Goal: Task Accomplishment & Management: Use online tool/utility

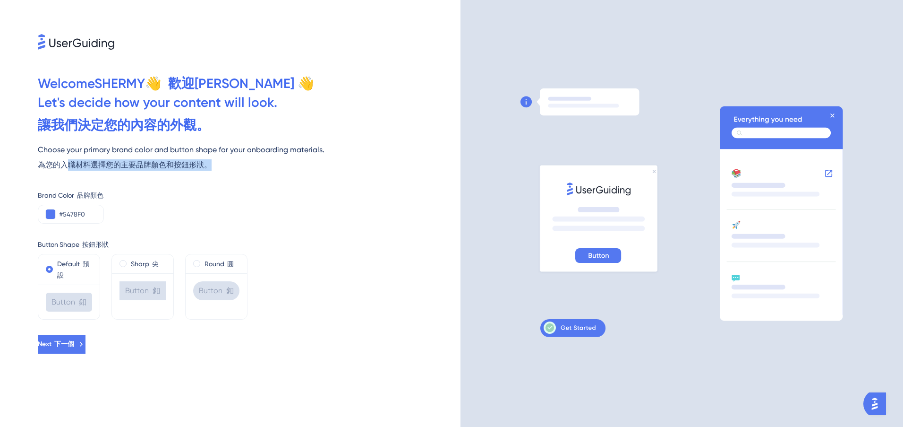
drag, startPoint x: 69, startPoint y: 163, endPoint x: 232, endPoint y: 172, distance: 163.7
click at [231, 171] on div "Choose your primary brand color and button shape for your onboarding materials.…" at bounding box center [249, 159] width 423 height 30
click at [295, 206] on div "Brand Color 品牌顏色 #5478F0" at bounding box center [249, 206] width 423 height 34
click at [350, 206] on div "Brand Color 品牌顏色 #5478F0" at bounding box center [249, 206] width 423 height 34
click at [127, 266] on div "Sharp 尖" at bounding box center [143, 263] width 46 height 11
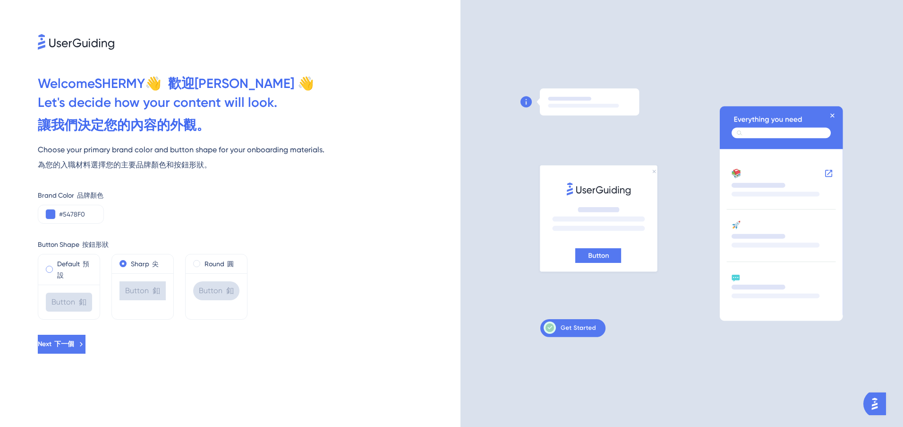
click at [62, 269] on label "Default 預設" at bounding box center [74, 269] width 35 height 23
click at [134, 264] on label "Sharp 尖" at bounding box center [145, 263] width 28 height 11
click at [228, 256] on div "Round 圓" at bounding box center [216, 263] width 61 height 19
click at [221, 263] on label "Round 圓" at bounding box center [219, 263] width 29 height 11
click at [86, 349] on button "Next 下一個" at bounding box center [62, 344] width 48 height 19
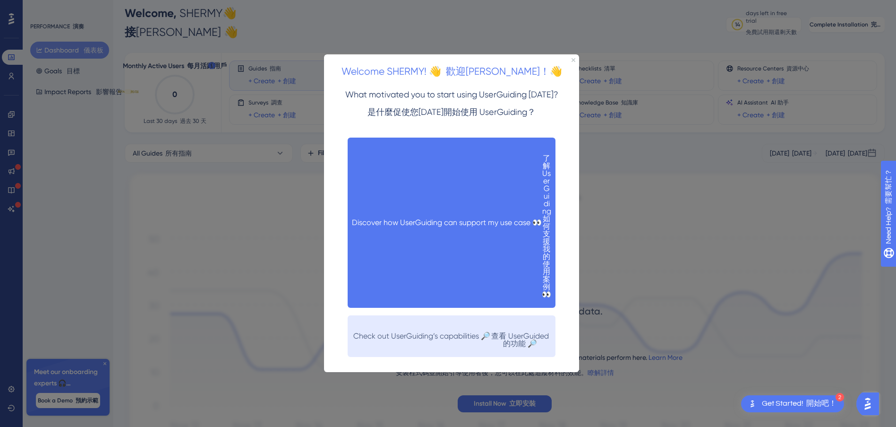
click at [425, 193] on button "Discover how UserGuiding can support my use case 👀 了解 UserGuiding 如何支援我的使用案例 👀" at bounding box center [452, 222] width 208 height 170
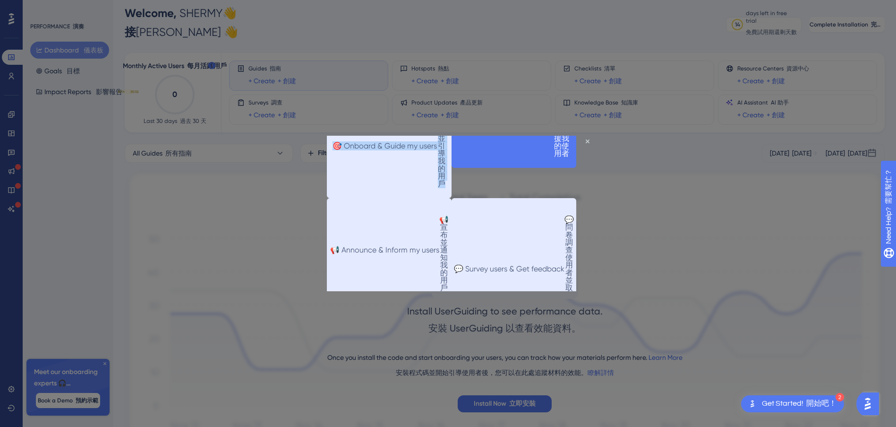
drag, startPoint x: 335, startPoint y: 158, endPoint x: 556, endPoint y: 154, distance: 220.7
click at [556, 154] on div "Discover how UserGuiding can support your use case 👇 探索 UserGuiding 如何支援您的使用案例 …" at bounding box center [451, 212] width 249 height 309
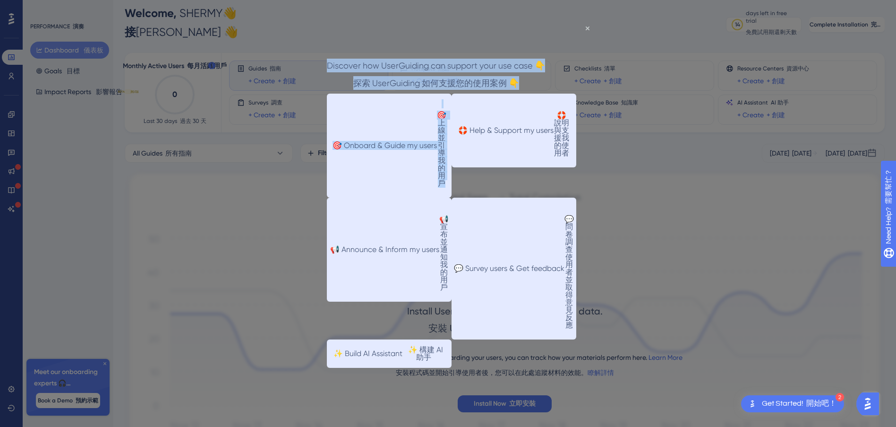
click at [429, 197] on div "🎯 Onboard & Guide my users 🎯 上線並引導我的用戶" at bounding box center [389, 146] width 125 height 104
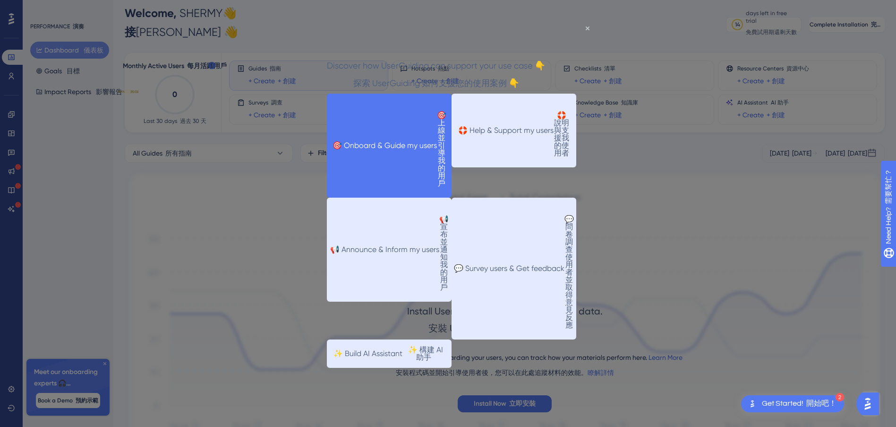
click at [431, 182] on button "🎯 Onboard & Guide my users 🎯 上線並引導我的用戶" at bounding box center [389, 146] width 125 height 104
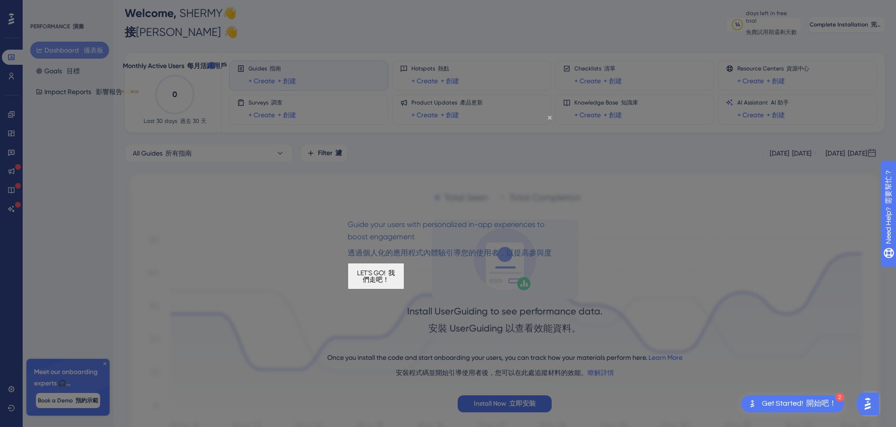
click at [404, 289] on button "LET'S GO! 我們走吧！" at bounding box center [376, 276] width 57 height 26
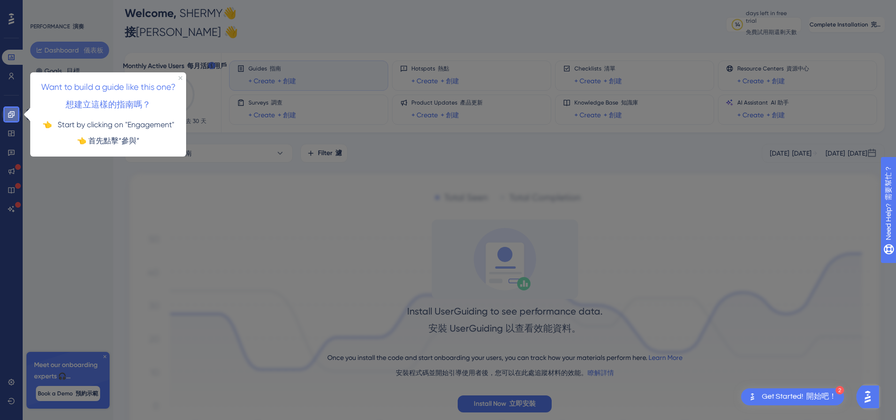
click at [13, 115] on icon at bounding box center [11, 114] width 6 height 6
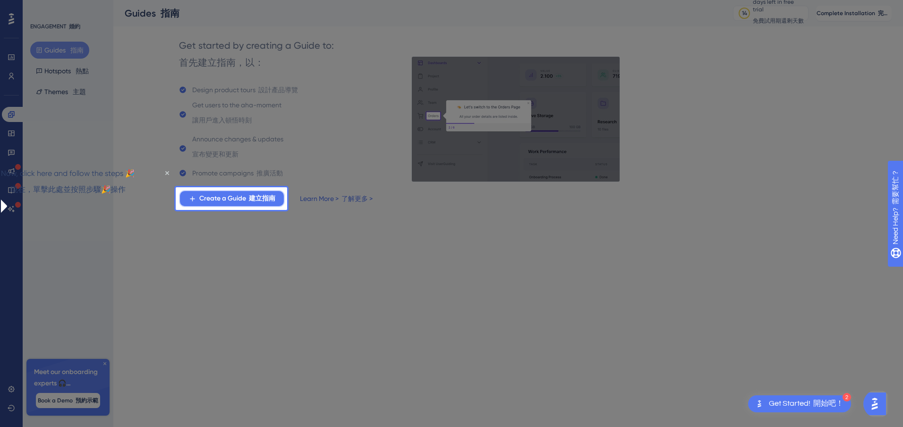
click at [222, 201] on span "Create a Guide 建立指南" at bounding box center [237, 198] width 76 height 11
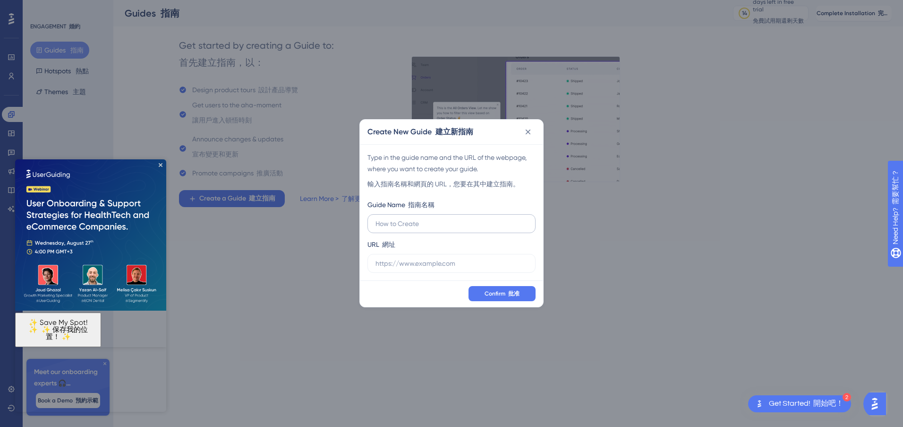
click at [428, 224] on input "text" at bounding box center [452, 223] width 152 height 10
type input "How to start"
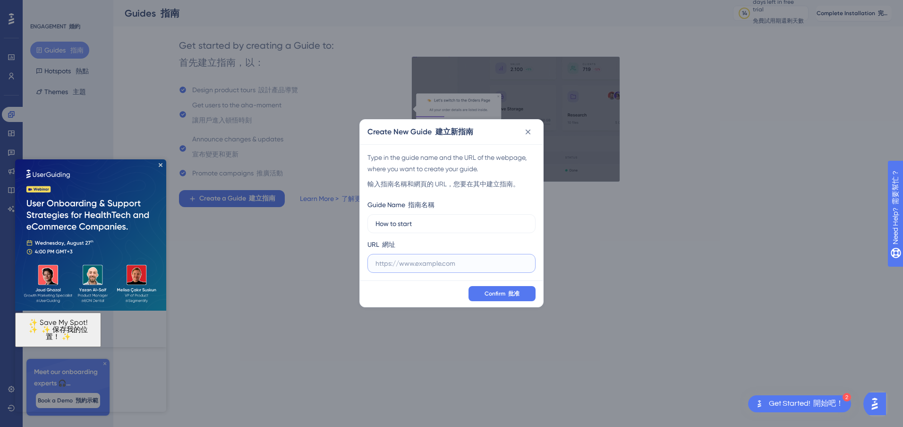
click at [426, 267] on input "text" at bounding box center [452, 263] width 152 height 10
paste input "[URL][DOMAIN_NAME]"
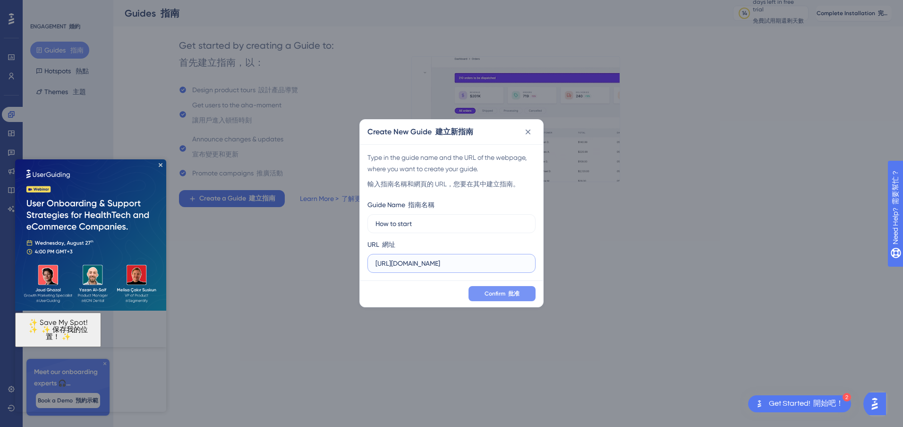
type input "[URL][DOMAIN_NAME]"
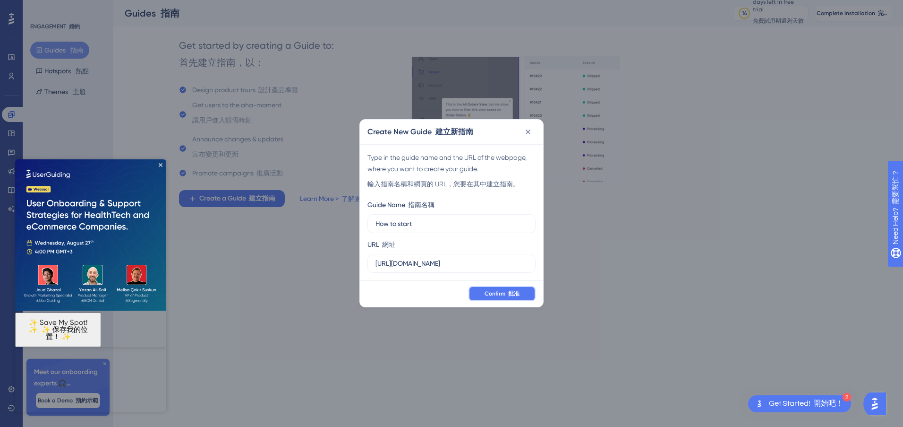
click at [505, 292] on span "Confirm 批准" at bounding box center [502, 294] width 35 height 8
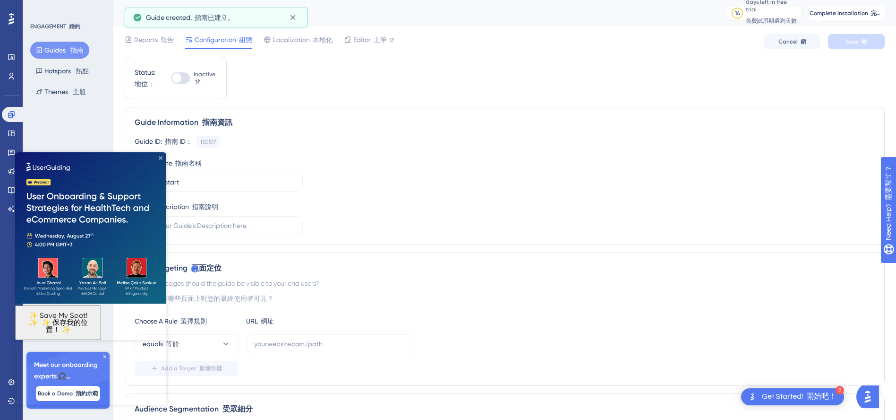
click at [159, 158] on icon "Close Preview" at bounding box center [161, 158] width 4 height 4
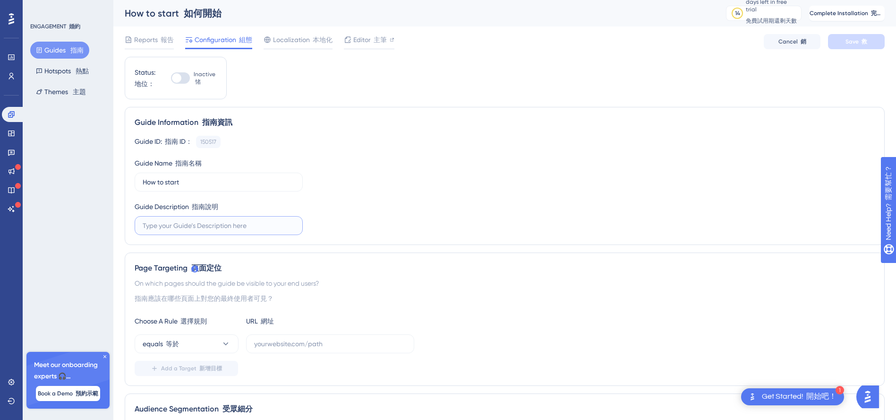
click at [220, 228] on input "text" at bounding box center [219, 225] width 152 height 10
type input "xxx"
click at [419, 208] on div "Guide ID: 指南 ID： 150517 Copy 抄 Guide Name 指南名稱 How to start Guide Description 指…" at bounding box center [505, 185] width 740 height 99
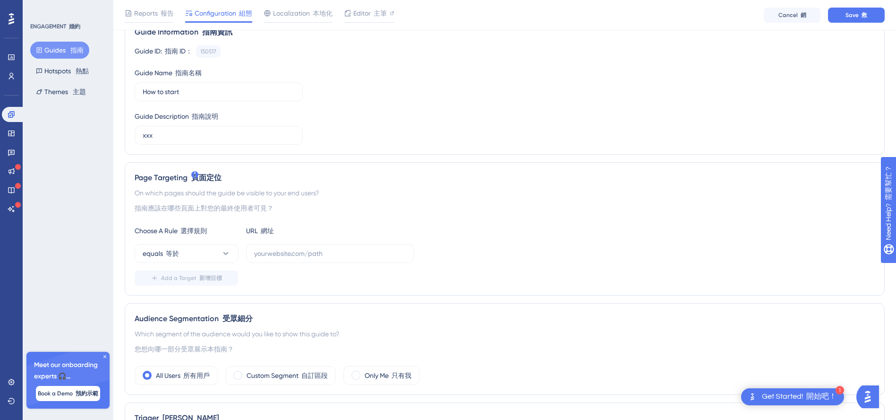
scroll to position [94, 0]
click at [773, 400] on div "Get Started! 開始吧！" at bounding box center [799, 396] width 75 height 10
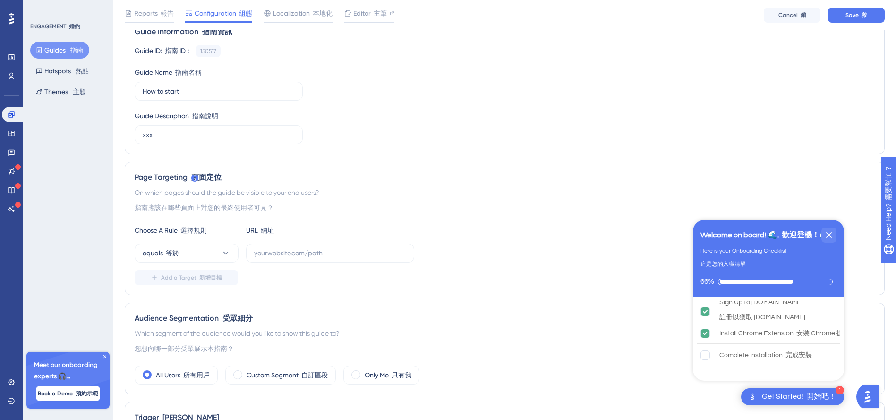
click at [566, 266] on div "Choose A Rule 選擇規則 URL 網址 equals 等於 Add a Target 新增目標" at bounding box center [505, 254] width 740 height 60
click at [832, 237] on icon "Close Checklist" at bounding box center [829, 235] width 6 height 6
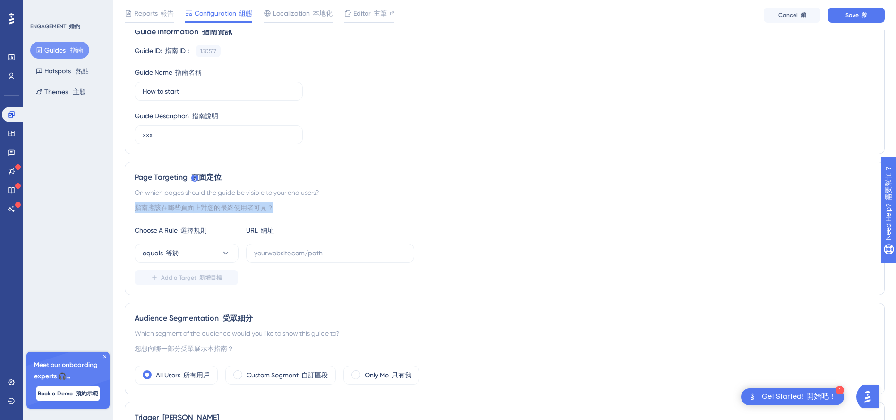
drag, startPoint x: 138, startPoint y: 208, endPoint x: 286, endPoint y: 211, distance: 148.4
click at [286, 211] on div "On which pages should the guide be visible to your end users? 指南應該在哪些頁面上對您的最終使用…" at bounding box center [505, 202] width 740 height 30
click at [329, 206] on div "On which pages should the guide be visible to your end users? 指南應該在哪些頁面上對您的最終使用…" at bounding box center [505, 202] width 740 height 30
drag, startPoint x: 154, startPoint y: 207, endPoint x: 288, endPoint y: 211, distance: 133.3
click at [288, 211] on div "On which pages should the guide be visible to your end users? 指南應該在哪些頁面上對您的最終使用…" at bounding box center [505, 202] width 740 height 30
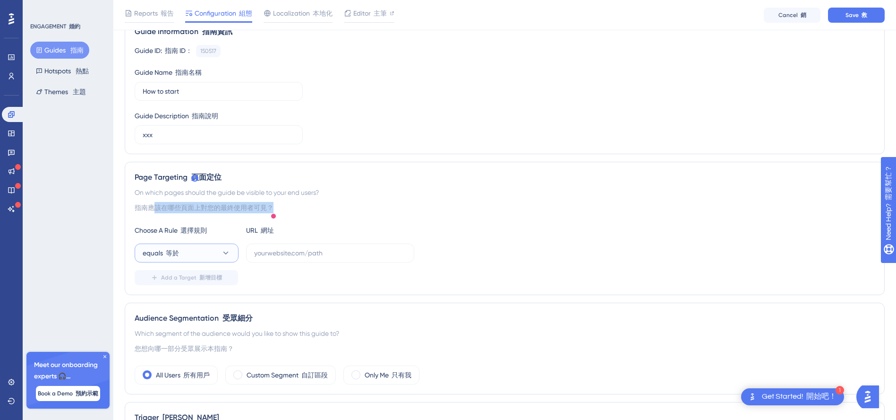
click at [223, 254] on icon at bounding box center [225, 252] width 9 height 9
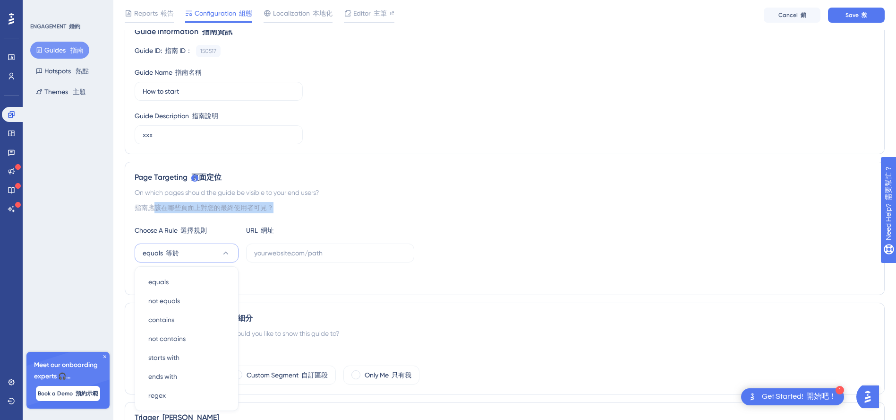
scroll to position [222, 0]
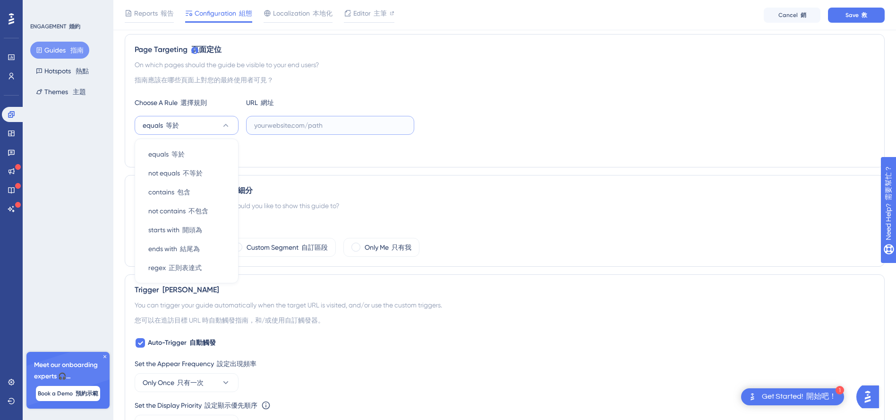
click at [311, 128] on input "text" at bounding box center [330, 125] width 152 height 10
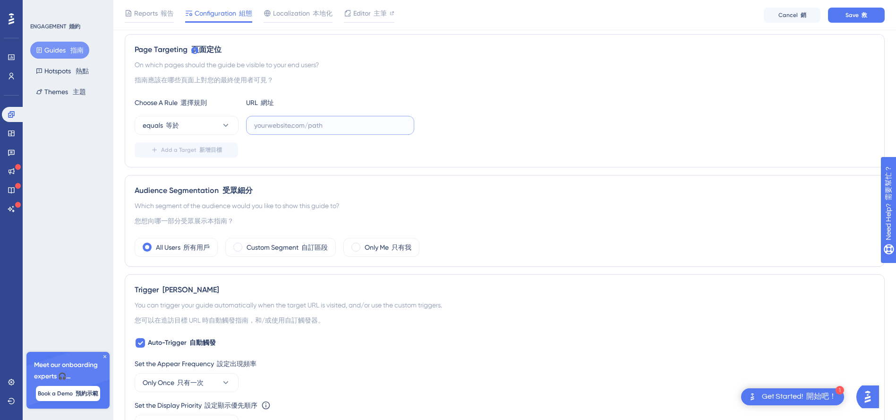
paste input "[URL][DOMAIN_NAME]"
type input "[URL][DOMAIN_NAME]"
click at [306, 152] on div "Add a Target 新增目標" at bounding box center [505, 149] width 740 height 15
drag, startPoint x: 216, startPoint y: 189, endPoint x: 287, endPoint y: 196, distance: 71.3
click at [287, 196] on div "Audience Segmentation 受眾細分 Which segment of the audience would you like to show…" at bounding box center [505, 221] width 760 height 92
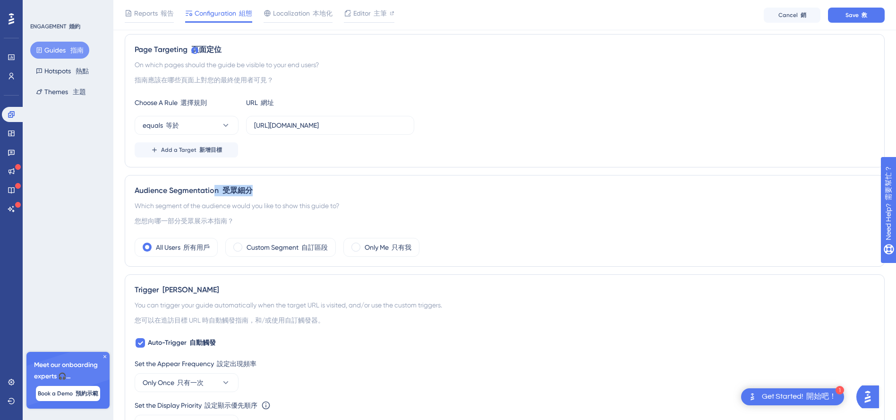
click at [392, 182] on div "Audience Segmentation 受眾細分 Which segment of the audience would you like to show…" at bounding box center [505, 221] width 760 height 92
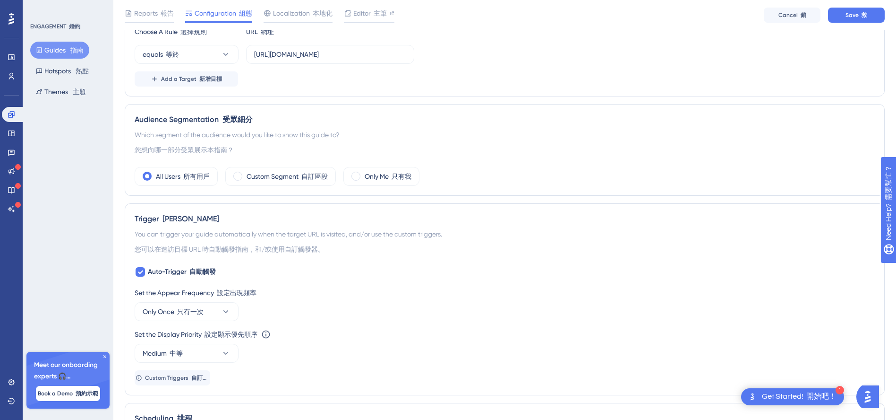
scroll to position [317, 0]
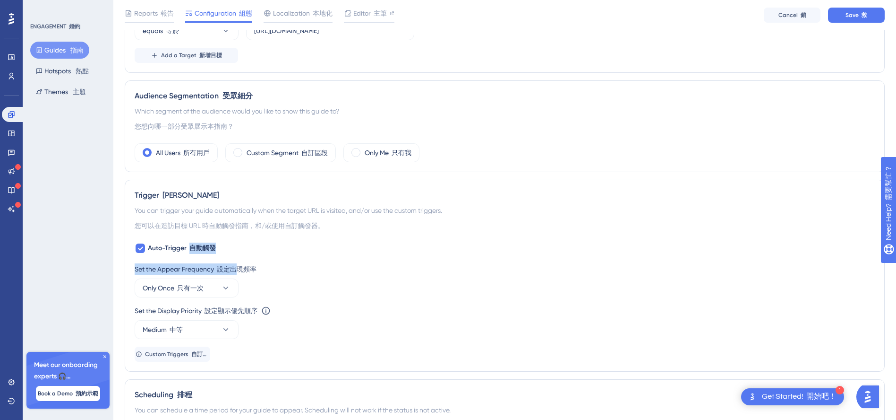
drag, startPoint x: 192, startPoint y: 246, endPoint x: 236, endPoint y: 247, distance: 43.5
click at [236, 247] on div "Auto-Trigger 自動觸發 Set the Appear Frequency 設定出現頻率 Only Once 只有一次 Set the Displa…" at bounding box center [505, 301] width 740 height 119
click at [319, 248] on div "Auto-Trigger 自動觸發 Set the Appear Frequency 設定出現頻率 Only Once 只有一次 Set the Displa…" at bounding box center [505, 301] width 740 height 119
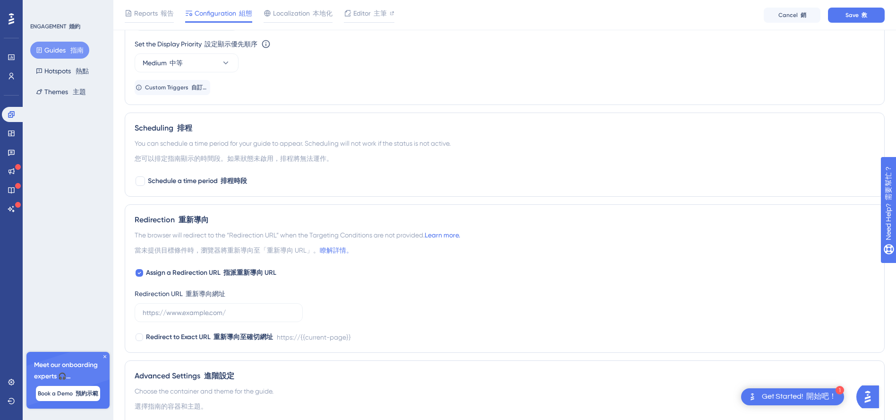
scroll to position [600, 0]
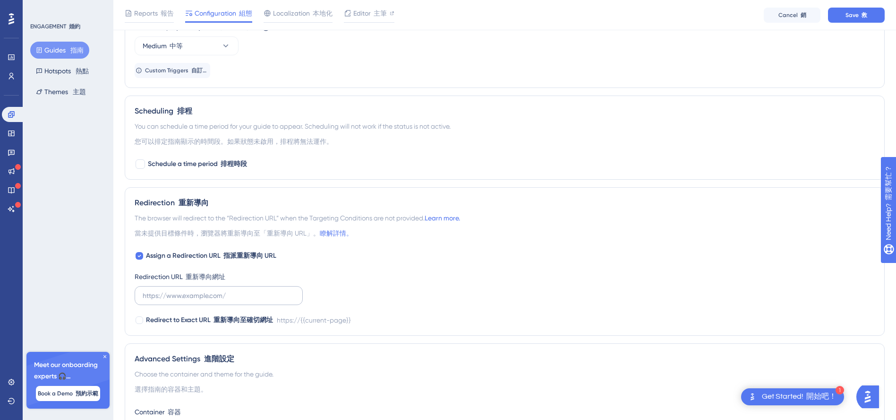
click at [253, 304] on label at bounding box center [219, 295] width 168 height 19
click at [253, 300] on input "text" at bounding box center [219, 295] width 152 height 10
paste input "[URL][DOMAIN_NAME]"
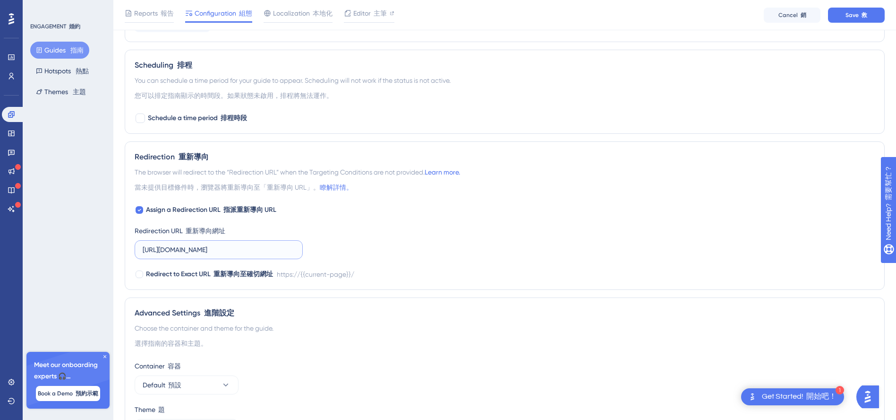
scroll to position [712, 0]
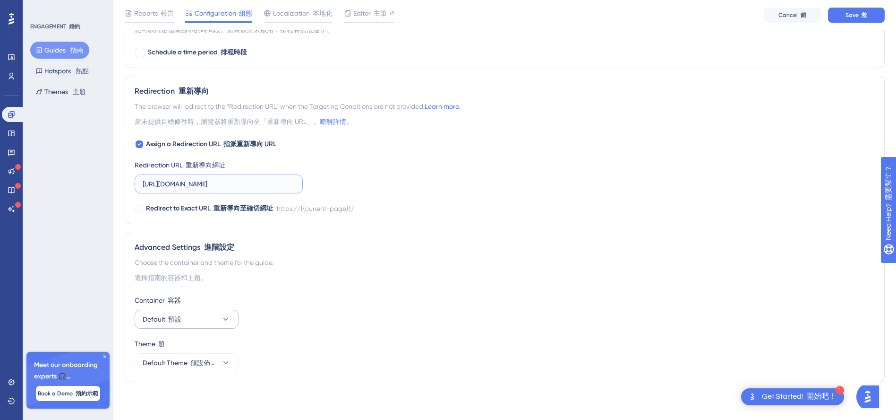
type input "[URL][DOMAIN_NAME]"
click at [217, 323] on button "Default 預設" at bounding box center [187, 318] width 104 height 19
click at [361, 307] on div "Container 容器 Default 預設 Default 預設 Default 預設" at bounding box center [505, 311] width 740 height 34
click at [104, 355] on icon at bounding box center [105, 356] width 6 height 6
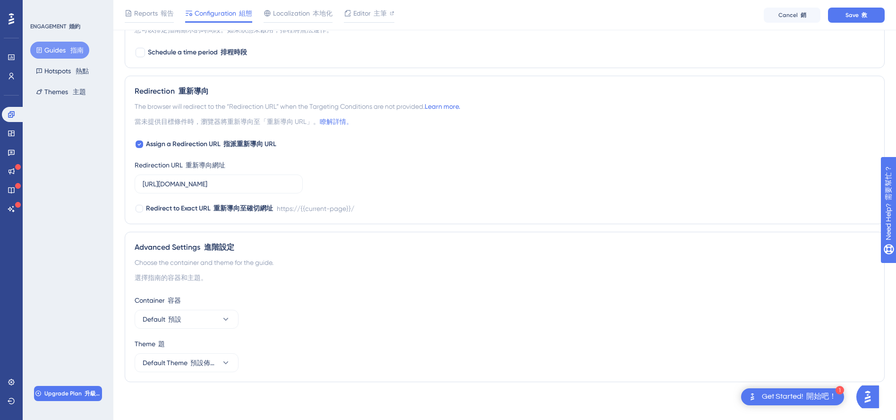
click at [551, 292] on div "Advanced Settings 進階設定 Choose the container and theme for the guide. 選擇指南的容器和主題…" at bounding box center [505, 307] width 760 height 150
click at [766, 395] on div "Get Started! 開始吧！" at bounding box center [799, 396] width 75 height 10
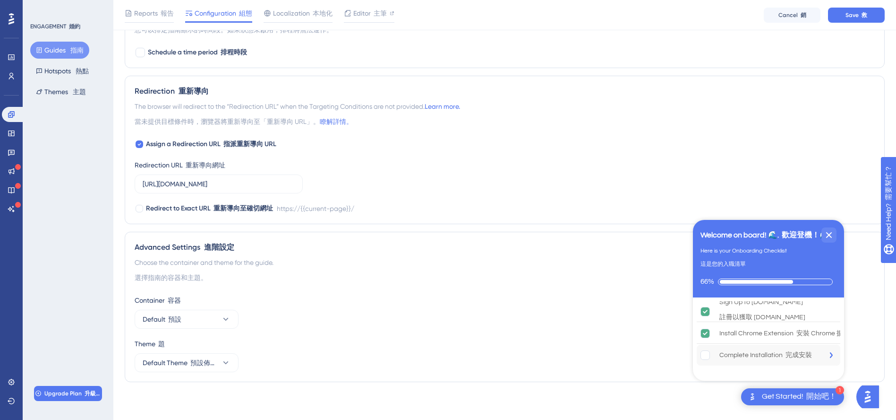
click at [708, 355] on rect "Complete Installation is incomplete." at bounding box center [705, 355] width 9 height 9
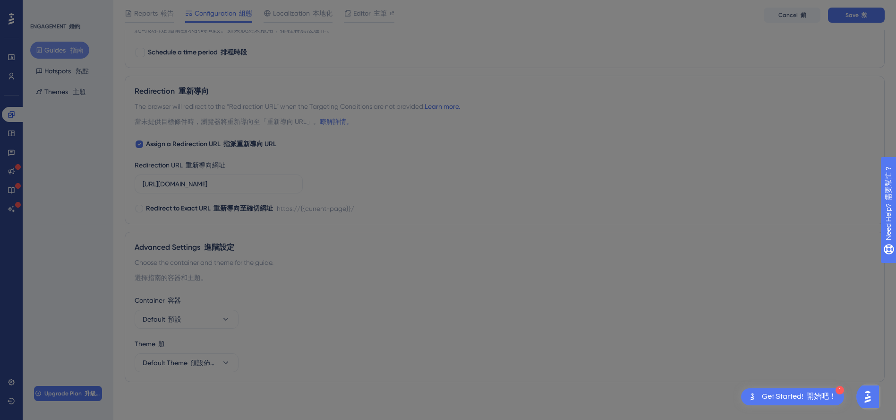
scroll to position [0, 0]
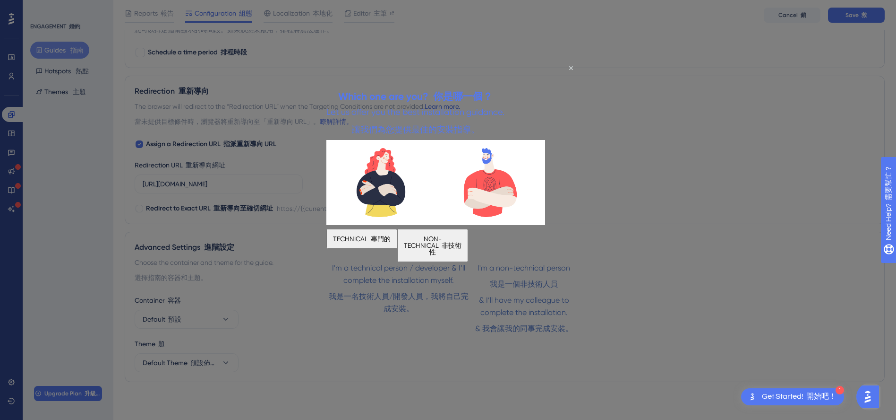
click at [468, 258] on button "NON-TECHNICAL 非技術性" at bounding box center [432, 244] width 71 height 33
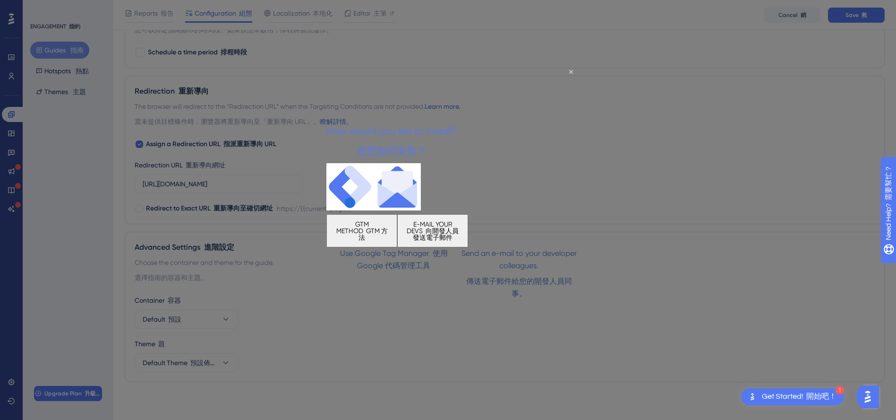
click at [388, 226] on font "GTM 方法" at bounding box center [373, 233] width 29 height 14
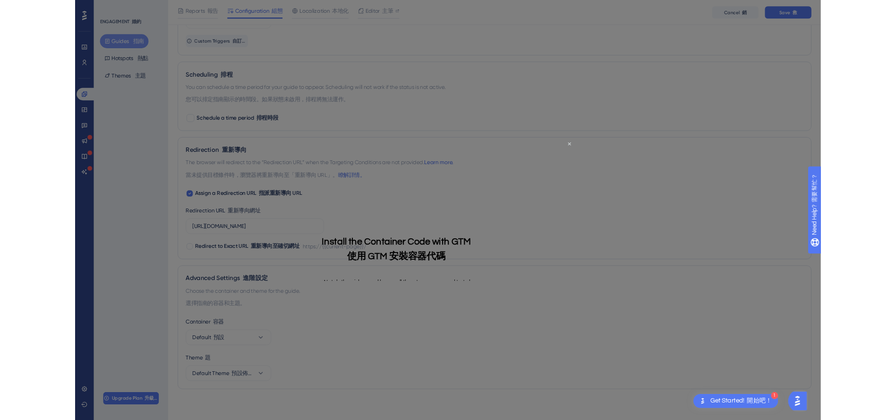
scroll to position [712, 0]
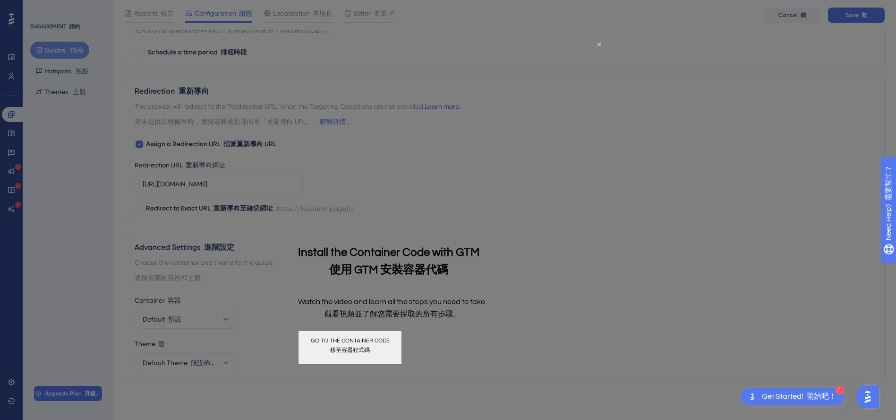
click at [680, 261] on div at bounding box center [448, 210] width 896 height 420
click at [598, 44] on icon "Close Preview" at bounding box center [600, 45] width 4 height 4
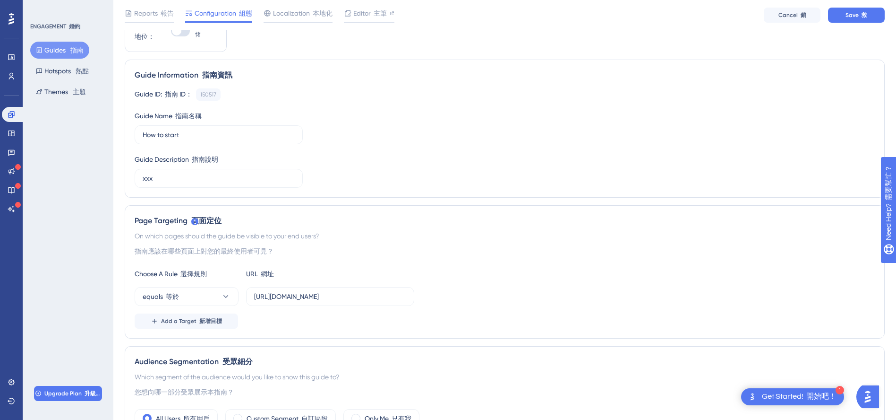
scroll to position [50, 0]
click at [298, 19] on div "Localization 本地化" at bounding box center [298, 15] width 69 height 15
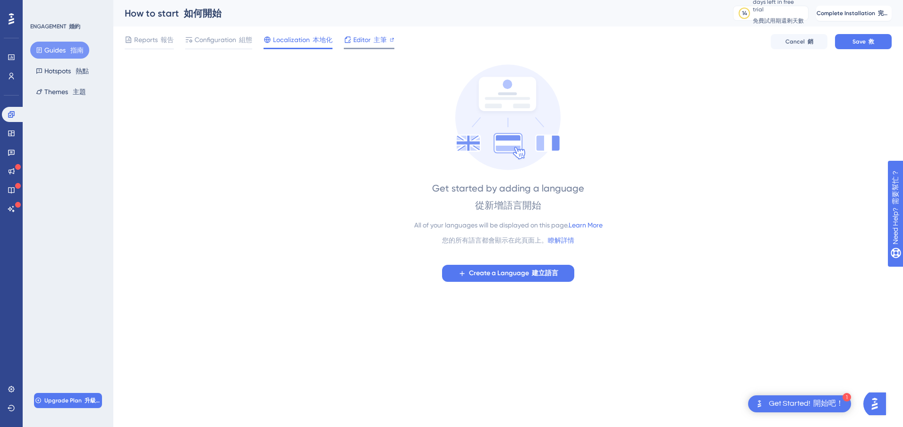
click at [377, 40] on font "主筆" at bounding box center [380, 40] width 13 height 8
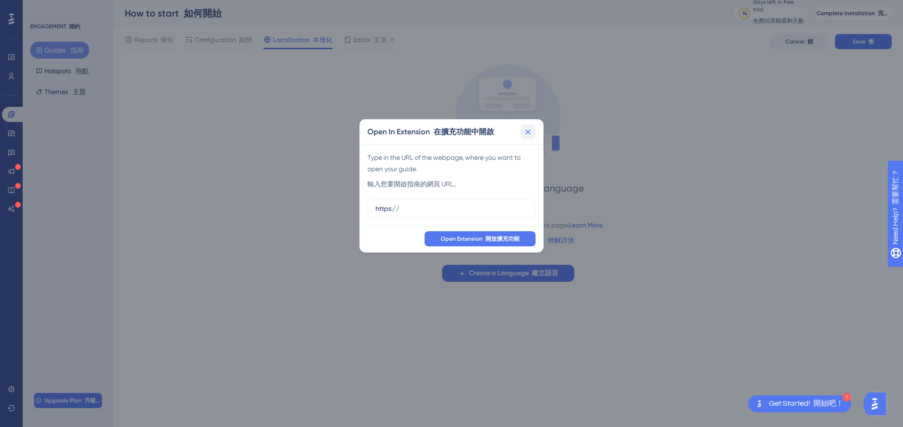
click at [535, 130] on div "Open In Extension 在擴充功能中開啟" at bounding box center [451, 132] width 183 height 25
click at [528, 133] on icon at bounding box center [527, 131] width 9 height 9
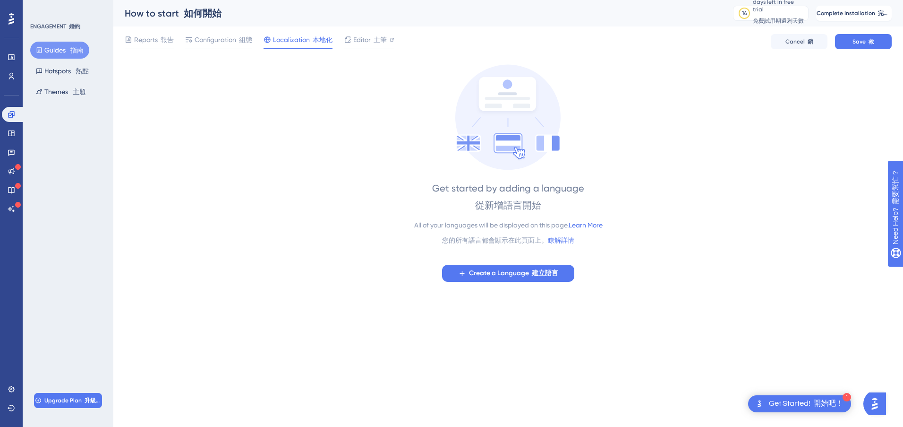
click at [55, 24] on div "ENGAGEMENT 婚約" at bounding box center [55, 27] width 50 height 8
click at [71, 77] on button "Hotspots 熱點" at bounding box center [62, 70] width 64 height 17
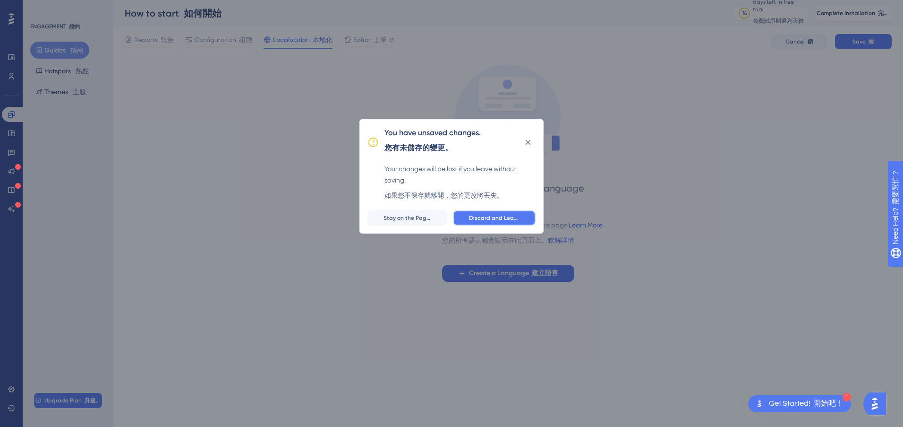
click at [532, 217] on button "Discard and Leave 丟棄並離開" at bounding box center [494, 217] width 83 height 15
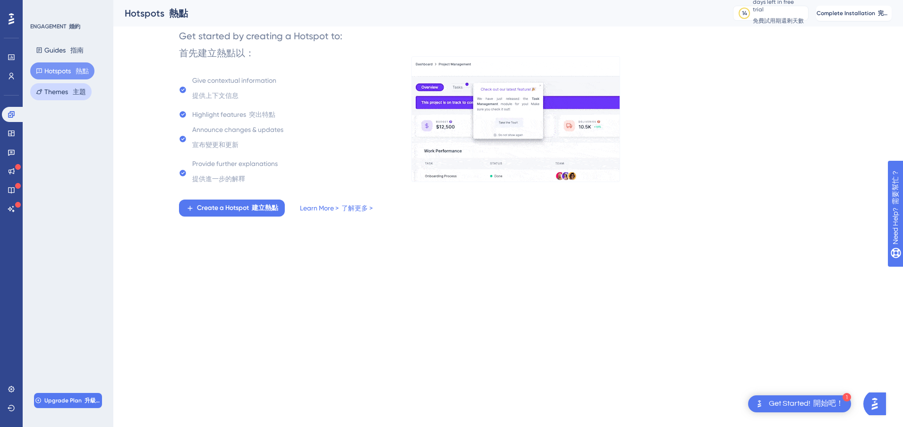
click at [66, 88] on button "Themes 主題" at bounding box center [60, 91] width 61 height 17
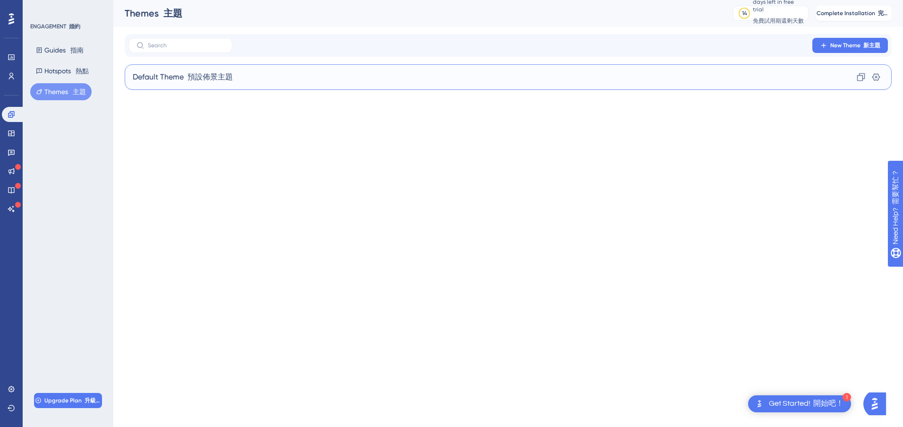
click at [171, 69] on div "Default Theme 預設佈景主題 Clone 複製 Settings 設置" at bounding box center [508, 77] width 767 height 26
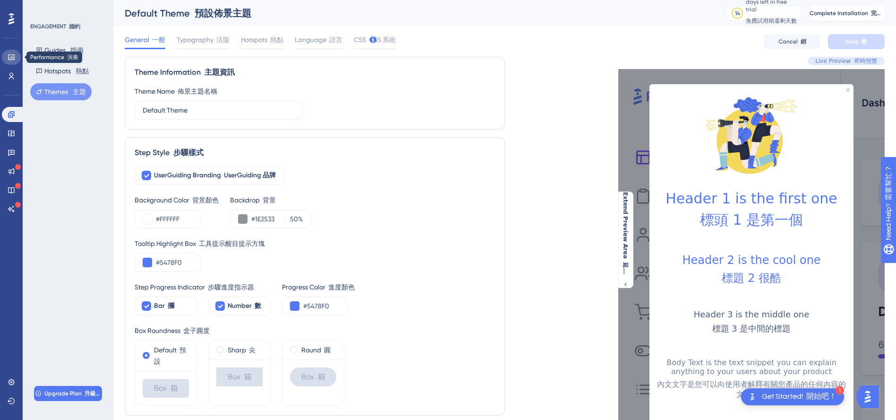
click at [17, 59] on link at bounding box center [11, 57] width 19 height 15
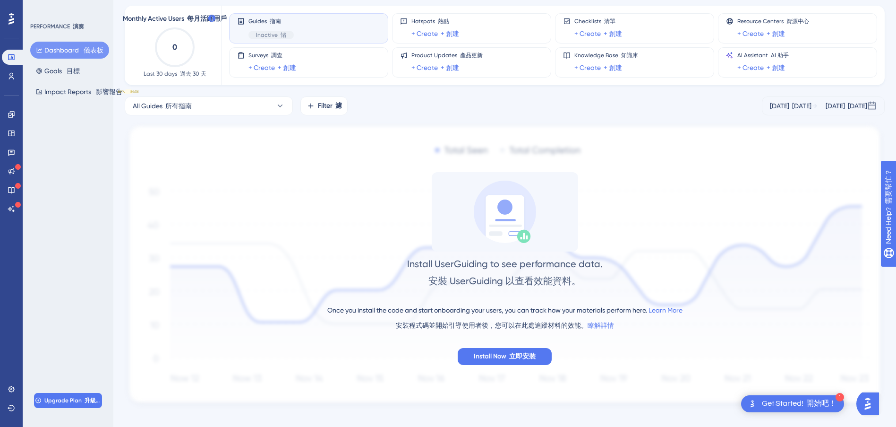
scroll to position [59, 0]
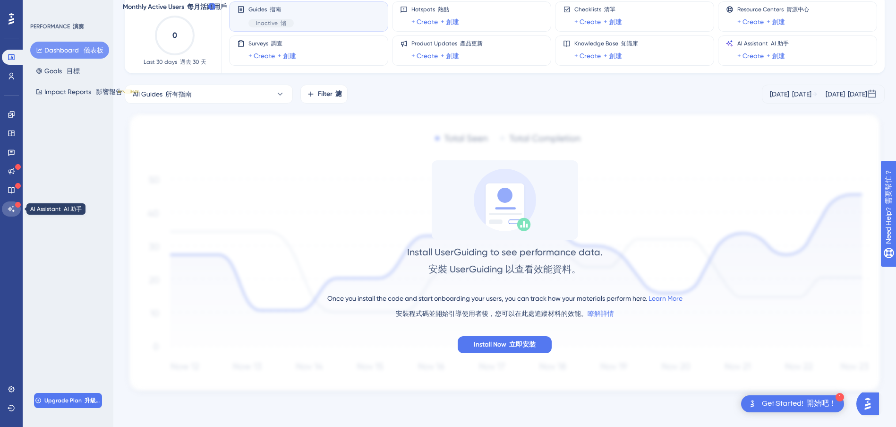
click at [15, 208] on icon at bounding box center [12, 209] width 8 height 8
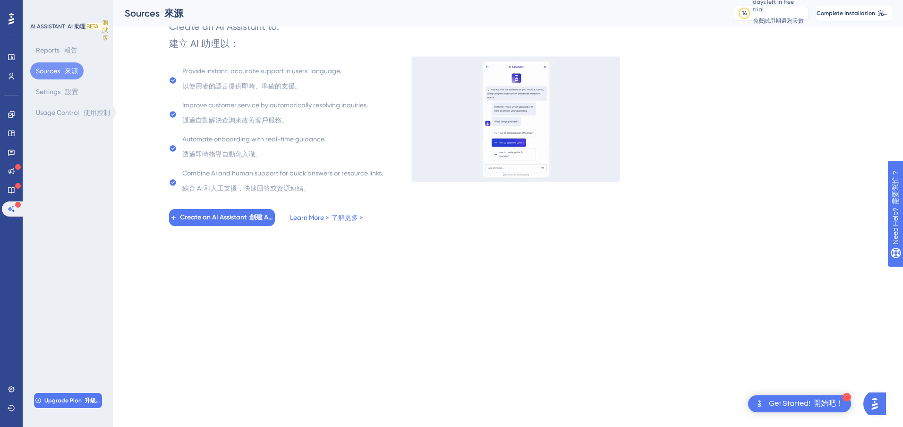
click at [108, 164] on div "AI ASSISTANT AI 助理 BETA 測試版 Reports 報告 Sources 來源 Settings 設置 Usage Control 使用控…" at bounding box center [68, 213] width 91 height 427
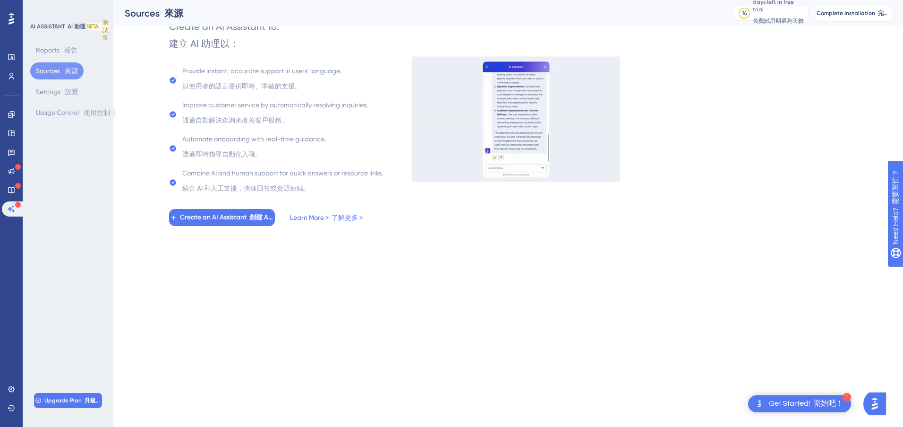
click at [10, 17] on icon at bounding box center [12, 19] width 6 height 12
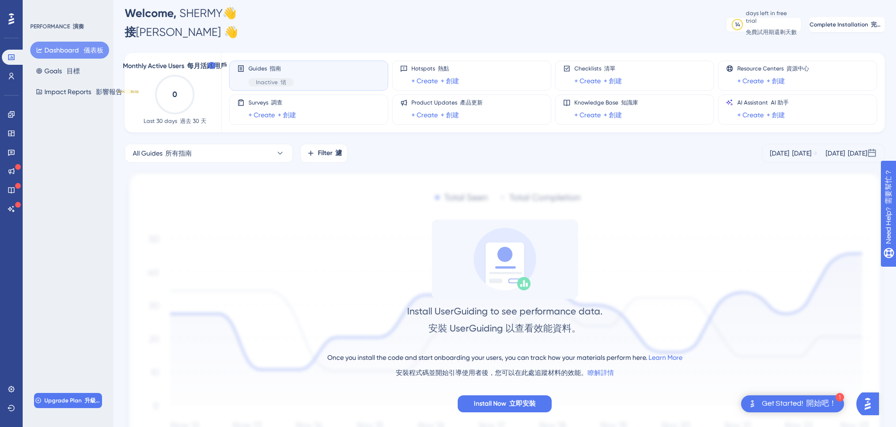
click at [561, 10] on div "Performance 演奏 Users 用戶 Engagement 婚約 Widgets 小部件 Feedback 反饋 Product Updates 產…" at bounding box center [448, 243] width 896 height 486
